Goal: Information Seeking & Learning: Learn about a topic

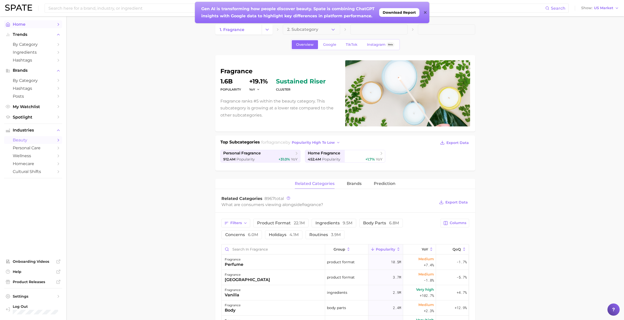
click at [25, 24] on span "Home" at bounding box center [33, 24] width 41 height 5
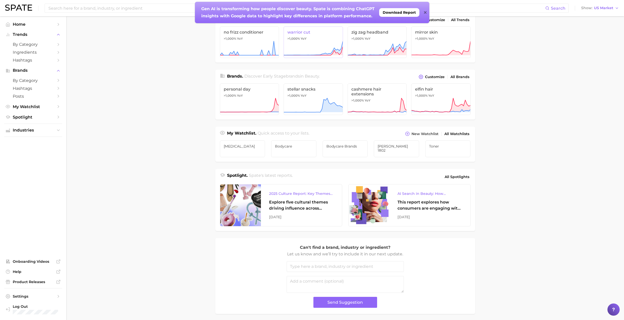
scroll to position [81, 0]
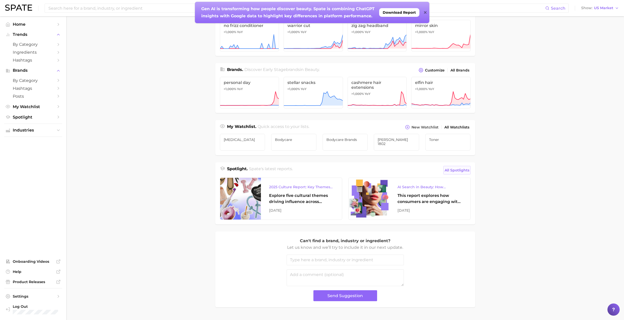
click at [456, 169] on span "All Spotlights" at bounding box center [456, 170] width 25 height 6
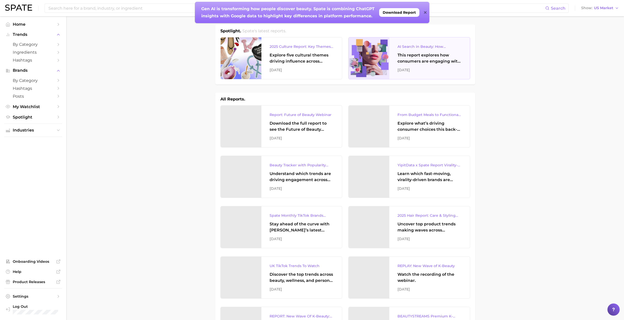
click at [404, 61] on div "This report explores how consumers are engaging with AI-powered search tools — …" at bounding box center [429, 58] width 64 height 12
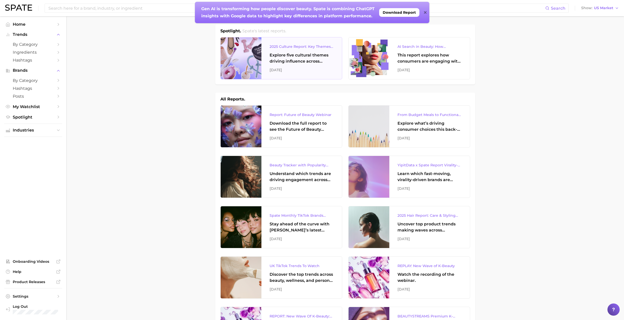
click at [270, 73] on div "2025 Culture Report: Key Themes That Are Shaping Consumer Demand Explore five c…" at bounding box center [301, 58] width 80 height 42
